Goal: Transaction & Acquisition: Purchase product/service

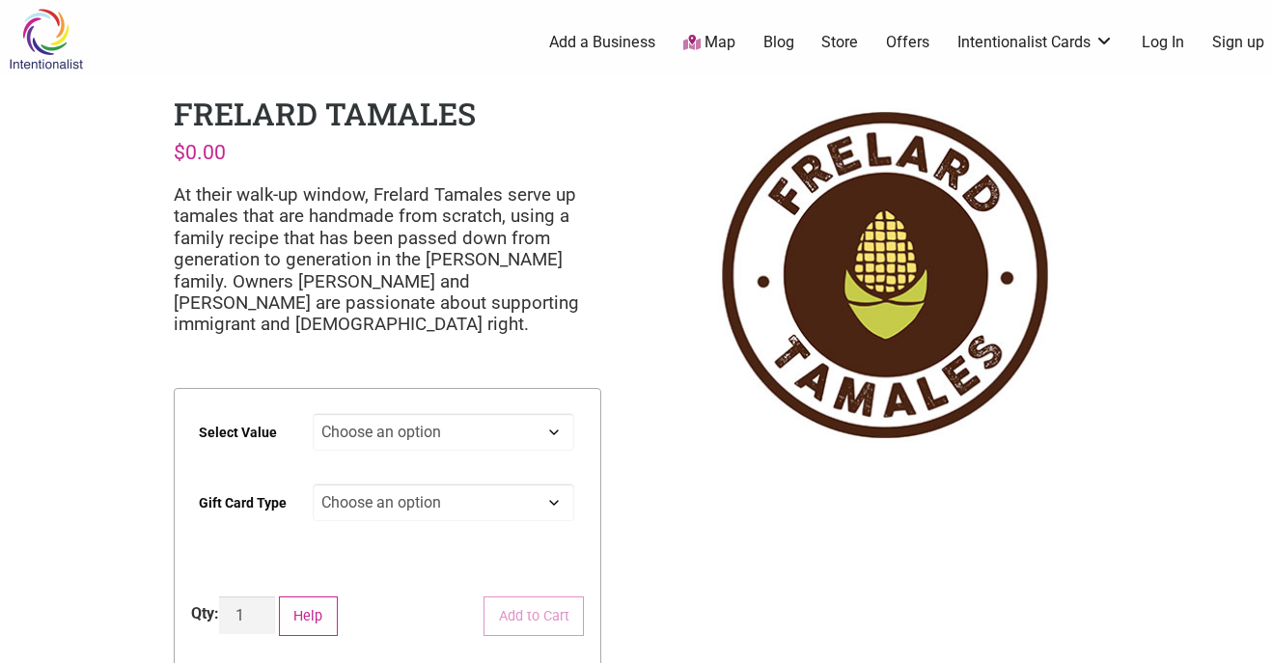
click at [534, 431] on select "Choose an option $25 $50 $100 $200 $500" at bounding box center [444, 432] width 263 height 38
select select "$100"
click at [478, 507] on select "Choose an option Physical" at bounding box center [444, 503] width 263 height 38
select select "Physical"
select select "$100"
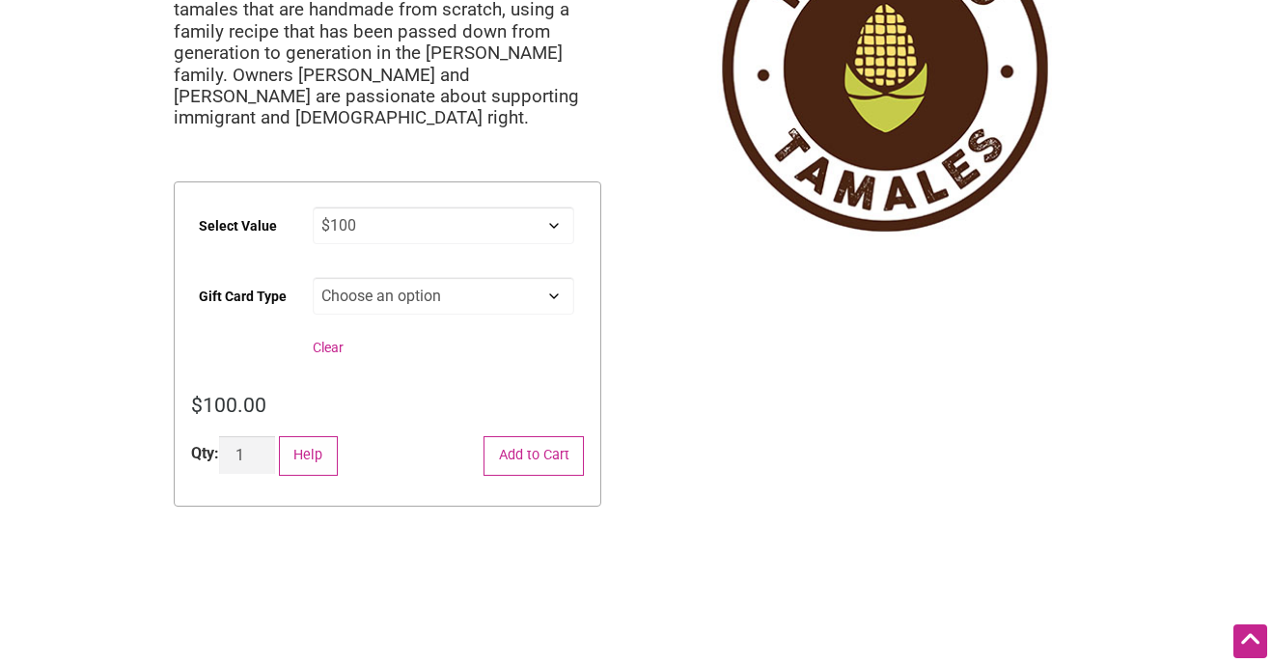
scroll to position [210, 0]
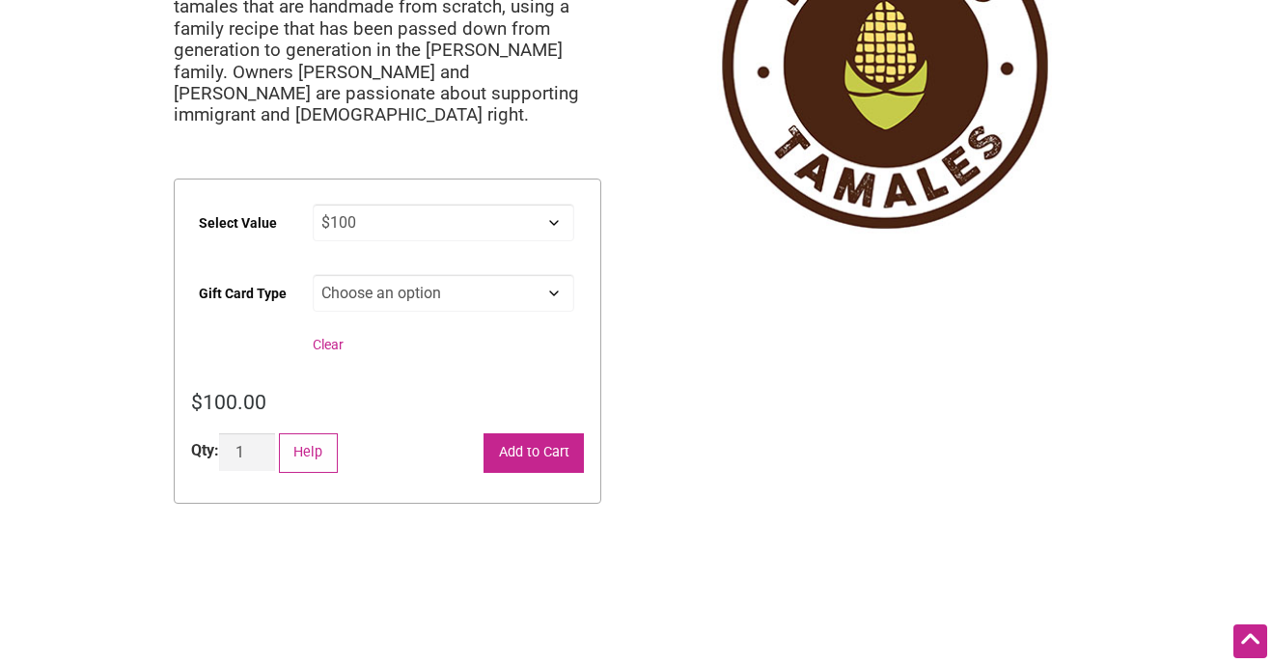
click at [540, 455] on button "Add to Cart" at bounding box center [534, 453] width 100 height 40
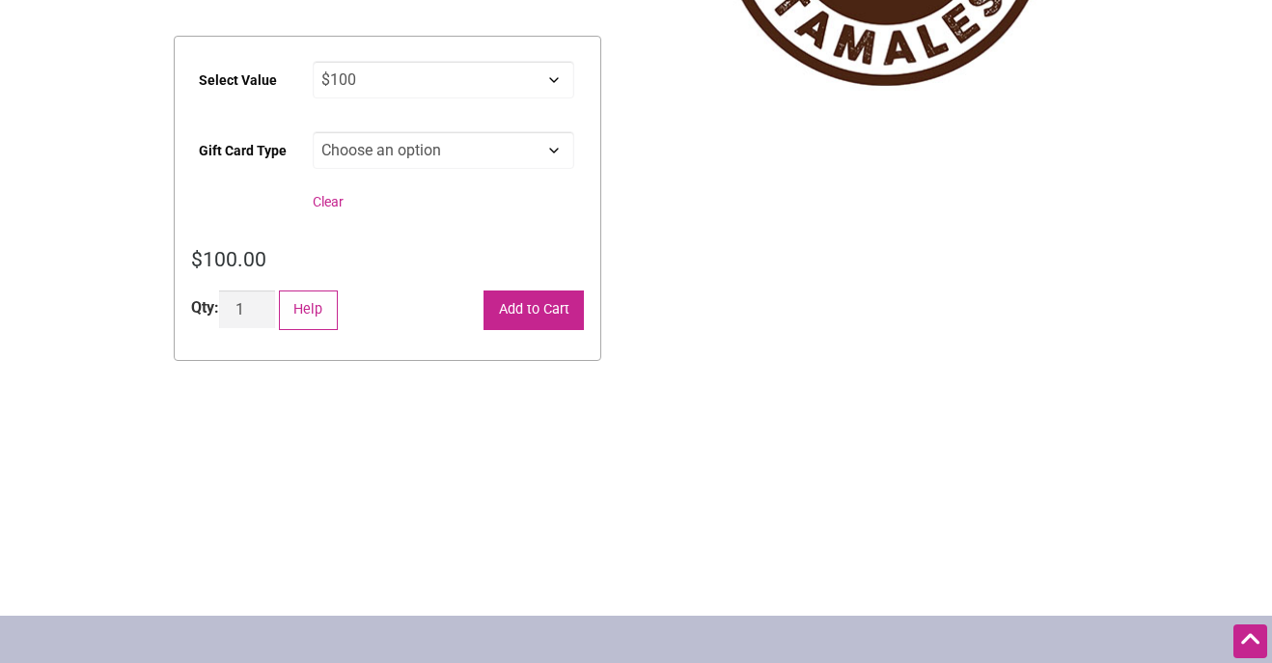
scroll to position [366, 0]
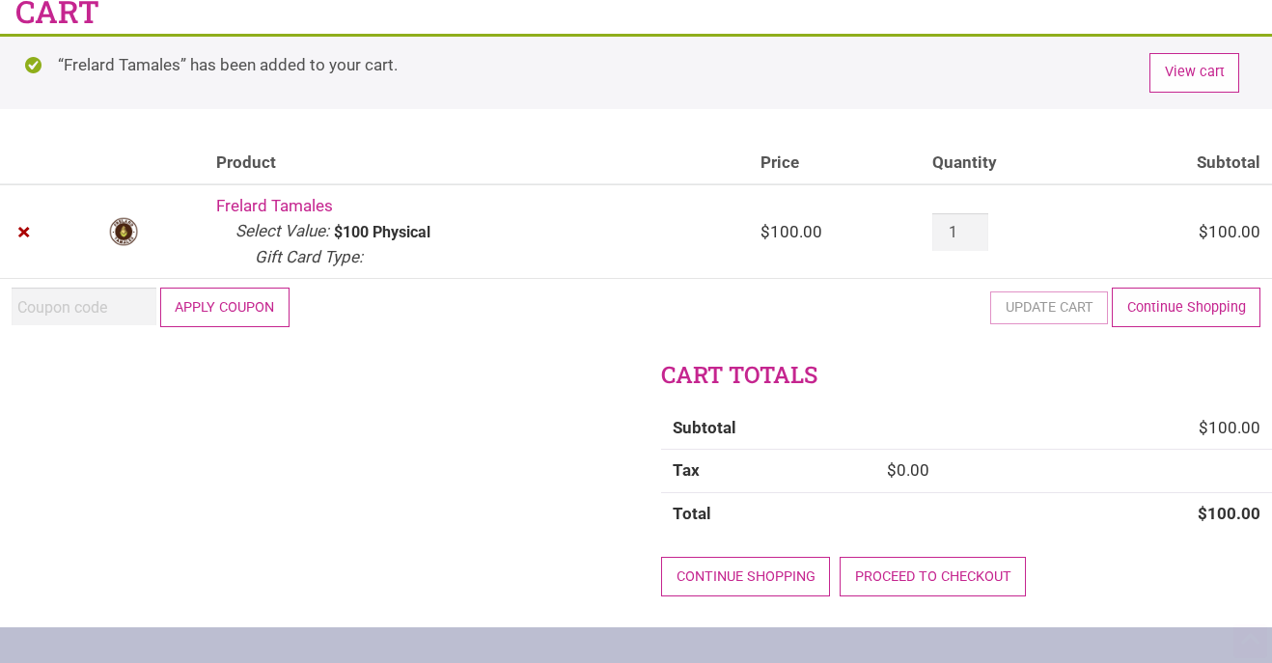
scroll to position [116, 0]
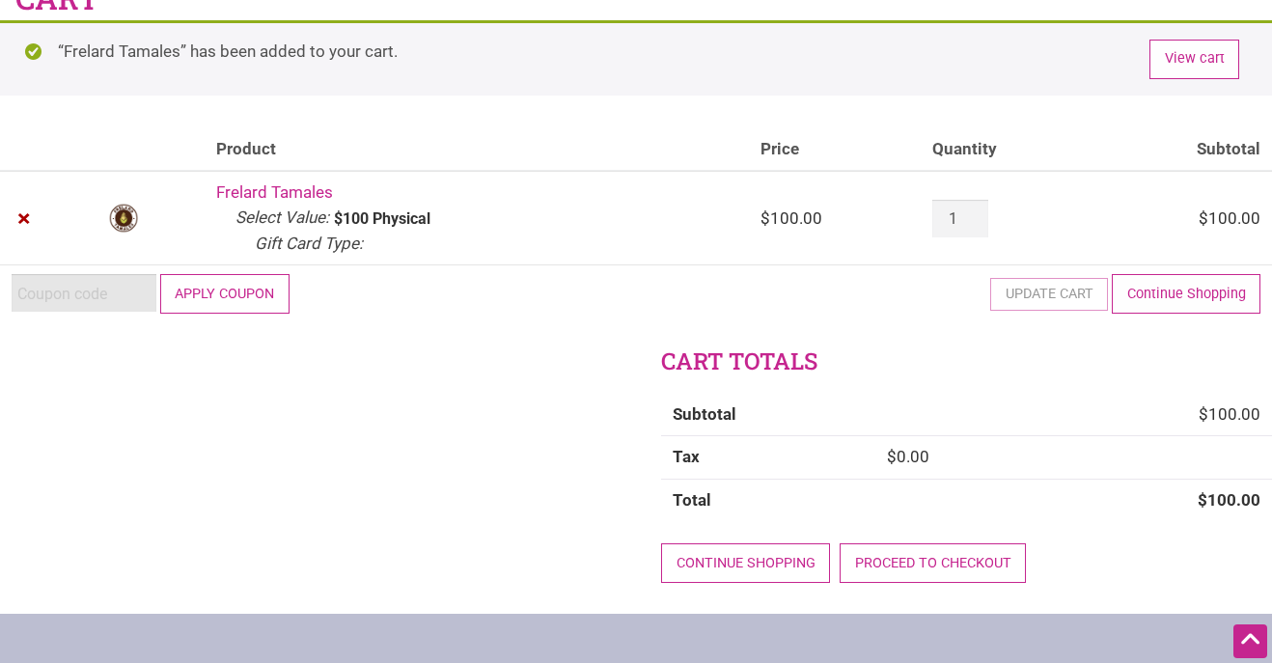
click at [116, 298] on input "Coupon:" at bounding box center [84, 293] width 145 height 38
type input "J"
type input "2025JUNTOS"
click at [224, 303] on button "Apply coupon" at bounding box center [224, 294] width 129 height 40
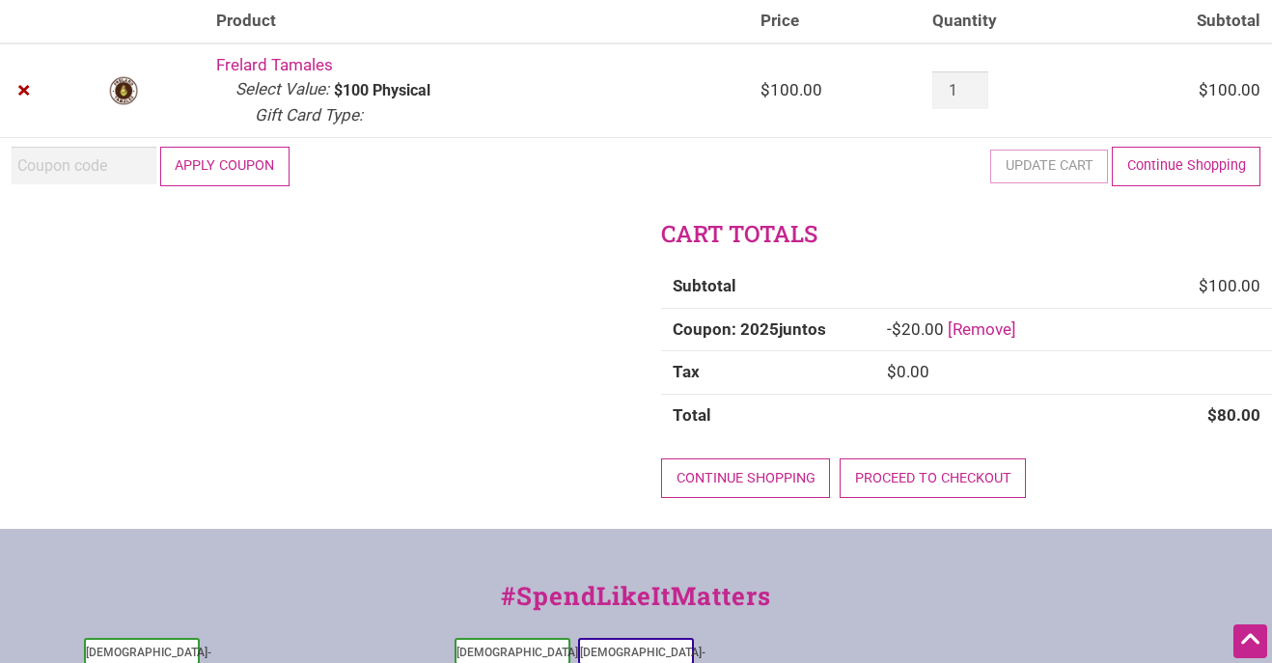
scroll to position [298, 0]
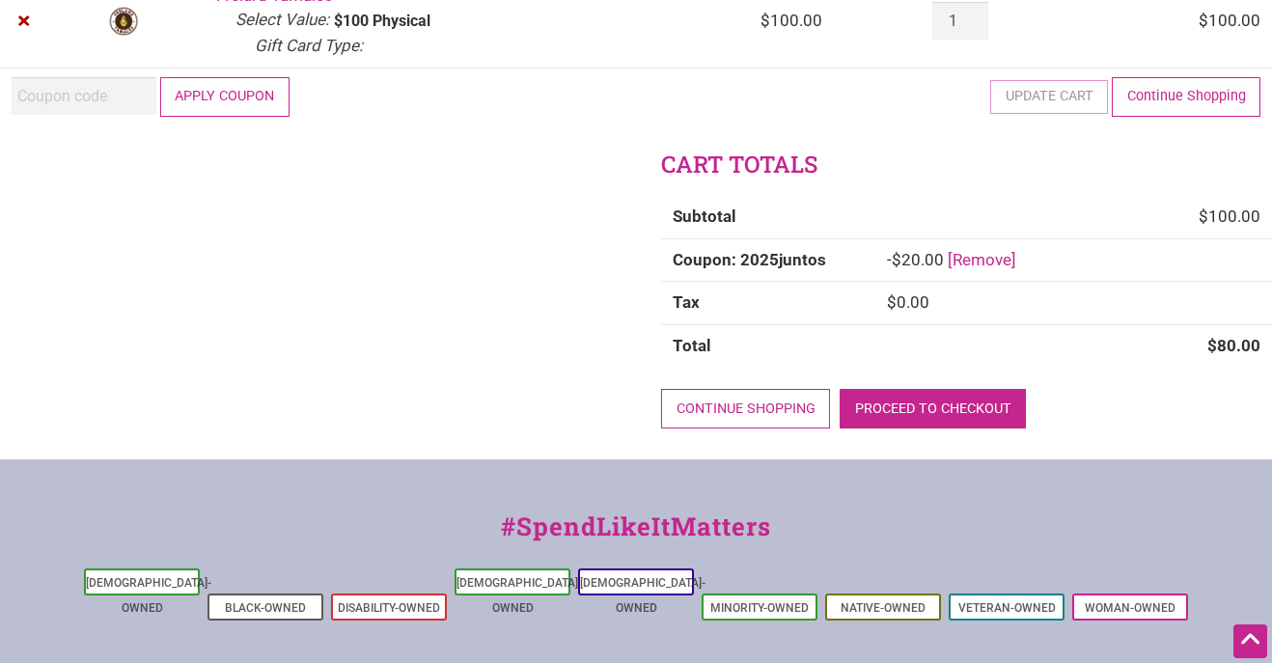
click at [941, 407] on link "Proceed to checkout" at bounding box center [933, 409] width 186 height 40
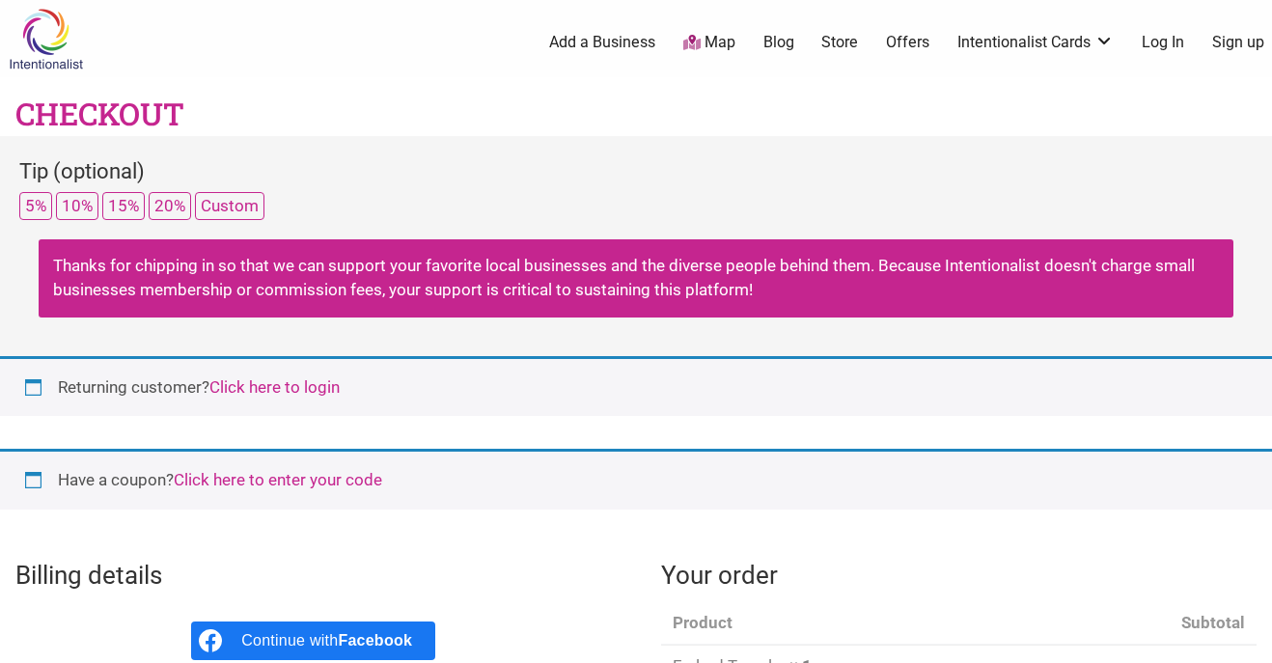
select select "WA"
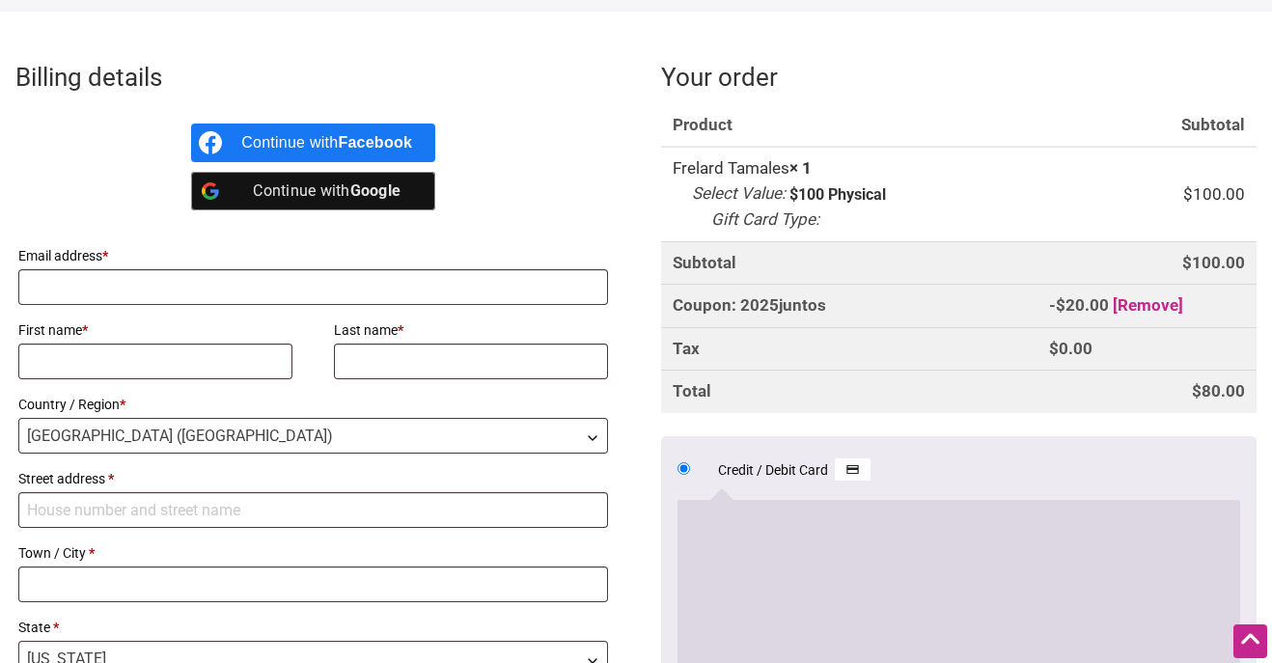
scroll to position [499, 0]
click at [456, 277] on input "Email address *" at bounding box center [313, 286] width 590 height 36
type input "[EMAIL_ADDRESS][DOMAIN_NAME]"
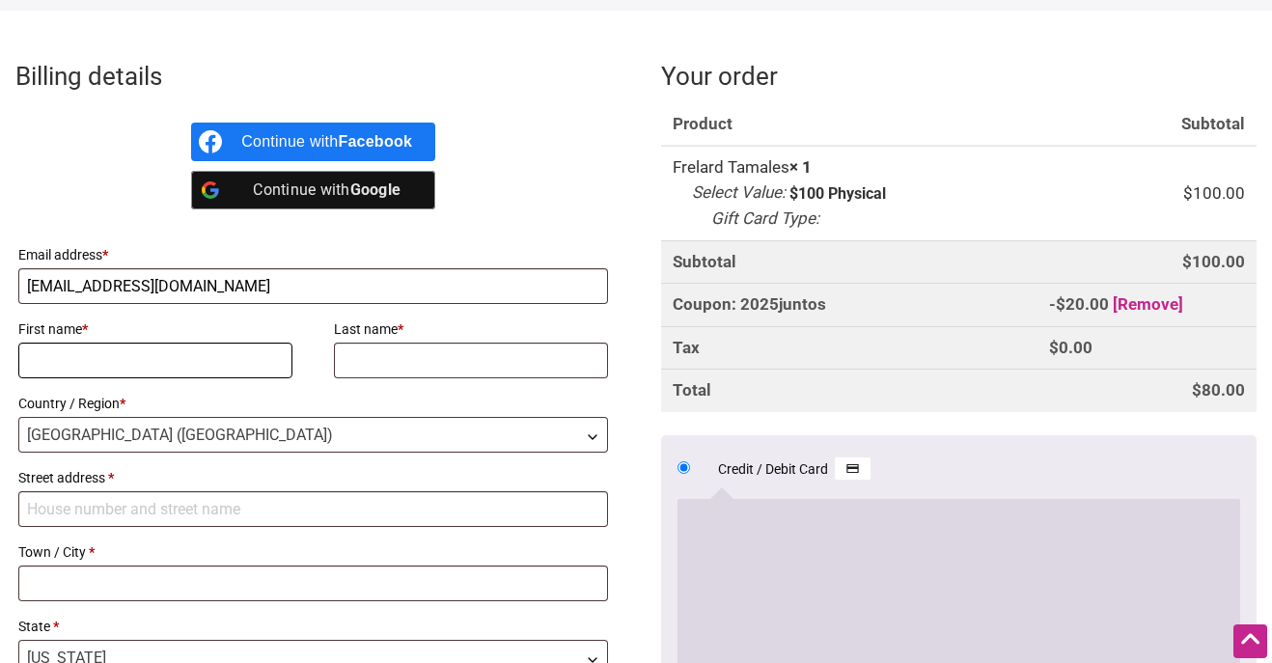
type input "[PERSON_NAME]"
type input "[STREET_ADDRESS]"
type input "Seattle"
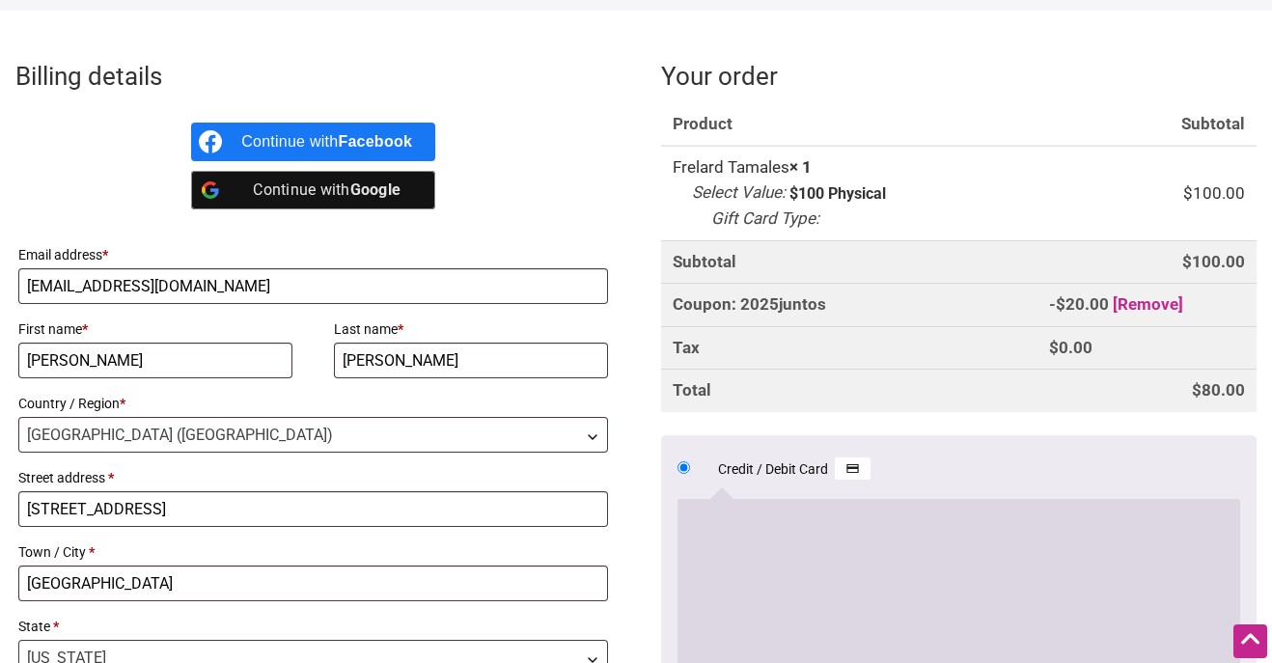
type input "98105"
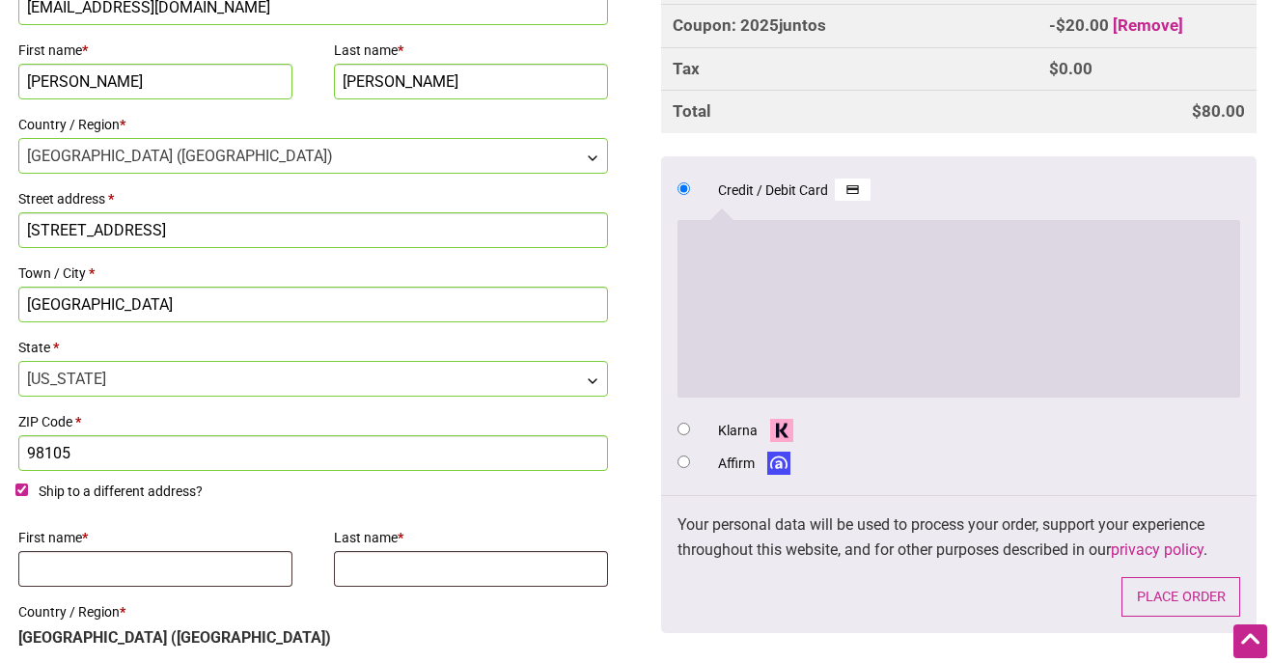
scroll to position [811, 0]
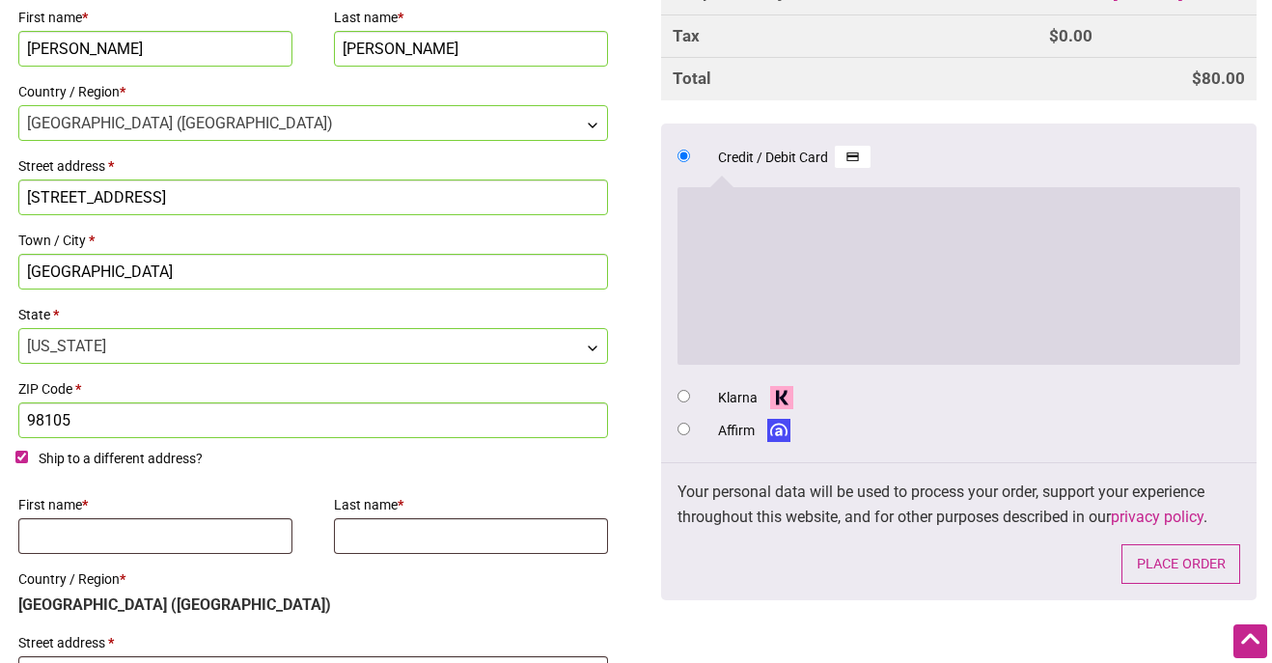
click at [20, 453] on input "Ship to a different address?" at bounding box center [21, 457] width 13 height 13
checkbox input "false"
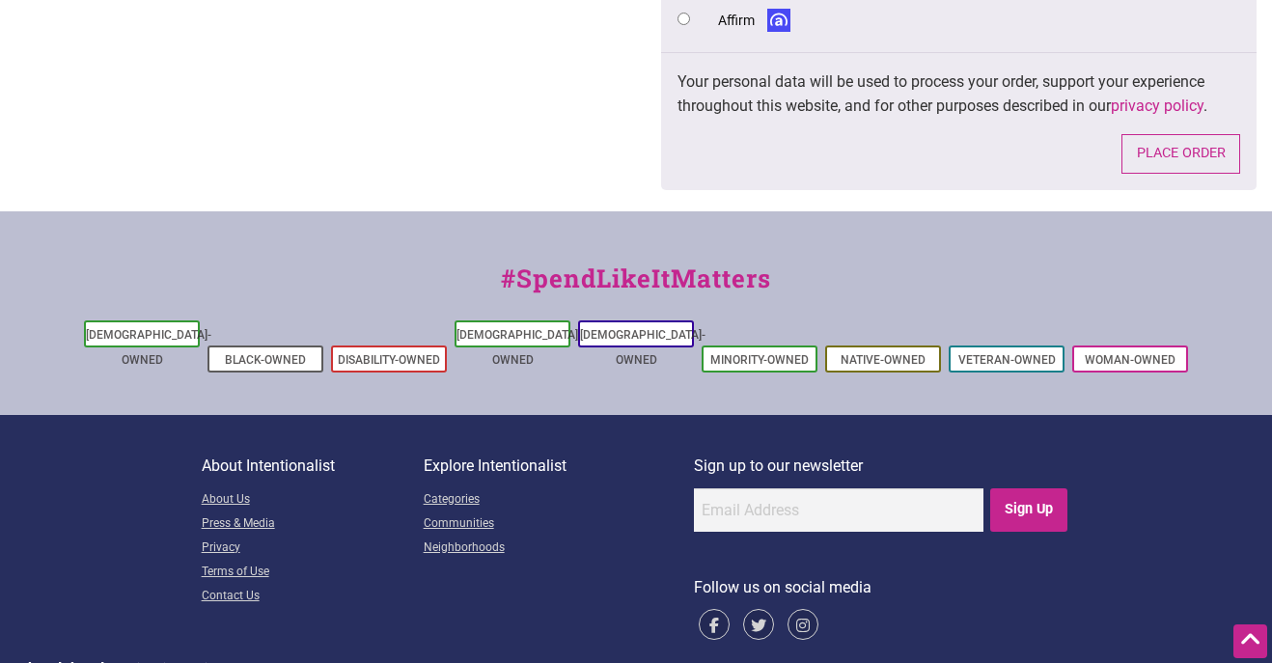
scroll to position [1336, 0]
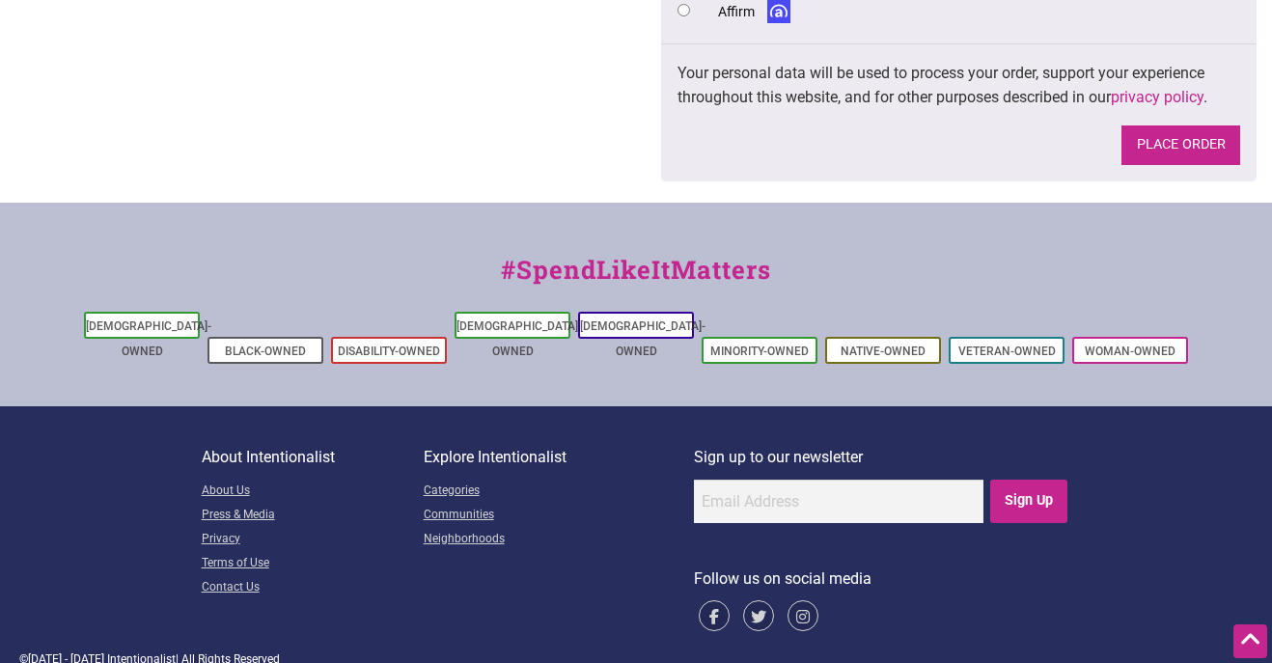
click at [1166, 144] on button "Place order" at bounding box center [1181, 146] width 119 height 40
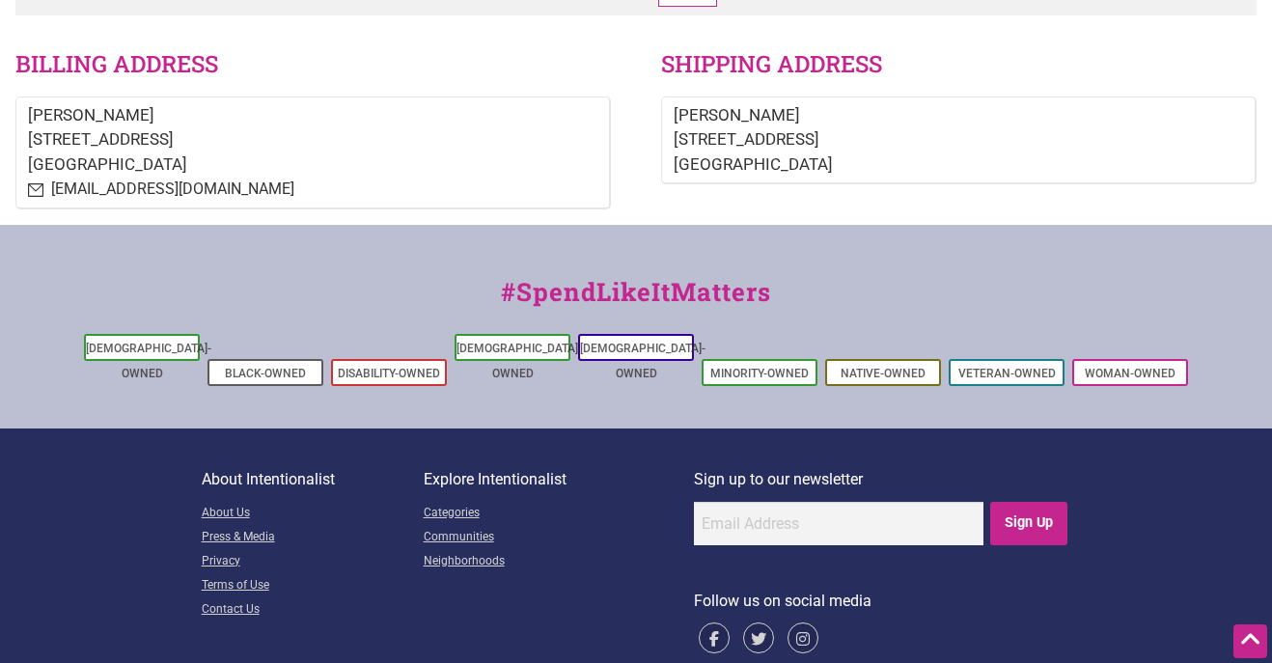
scroll to position [825, 0]
